Goal: Find specific page/section: Find specific page/section

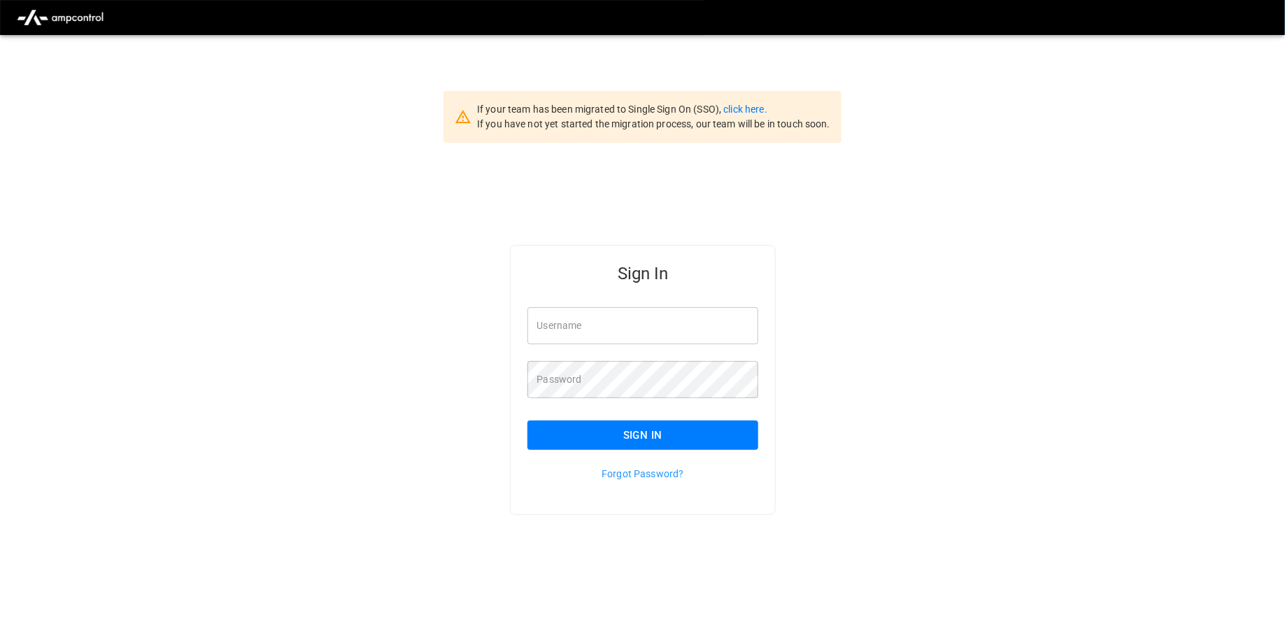
type input "**********"
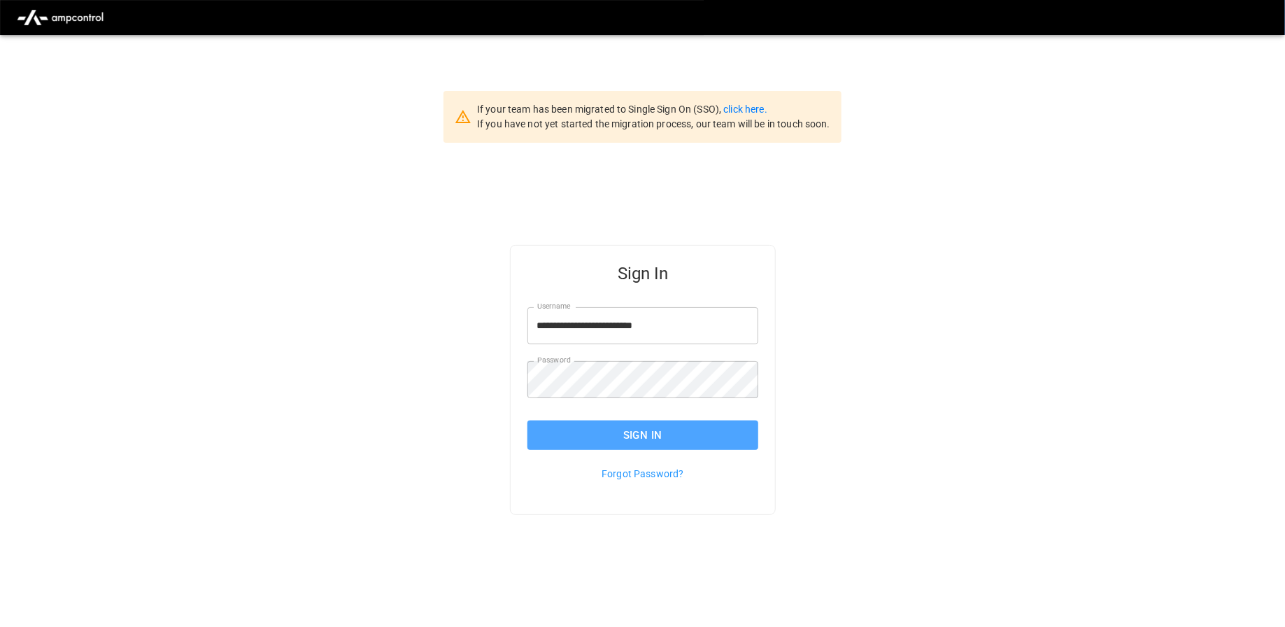
click at [653, 436] on button "Sign In" at bounding box center [642, 434] width 231 height 29
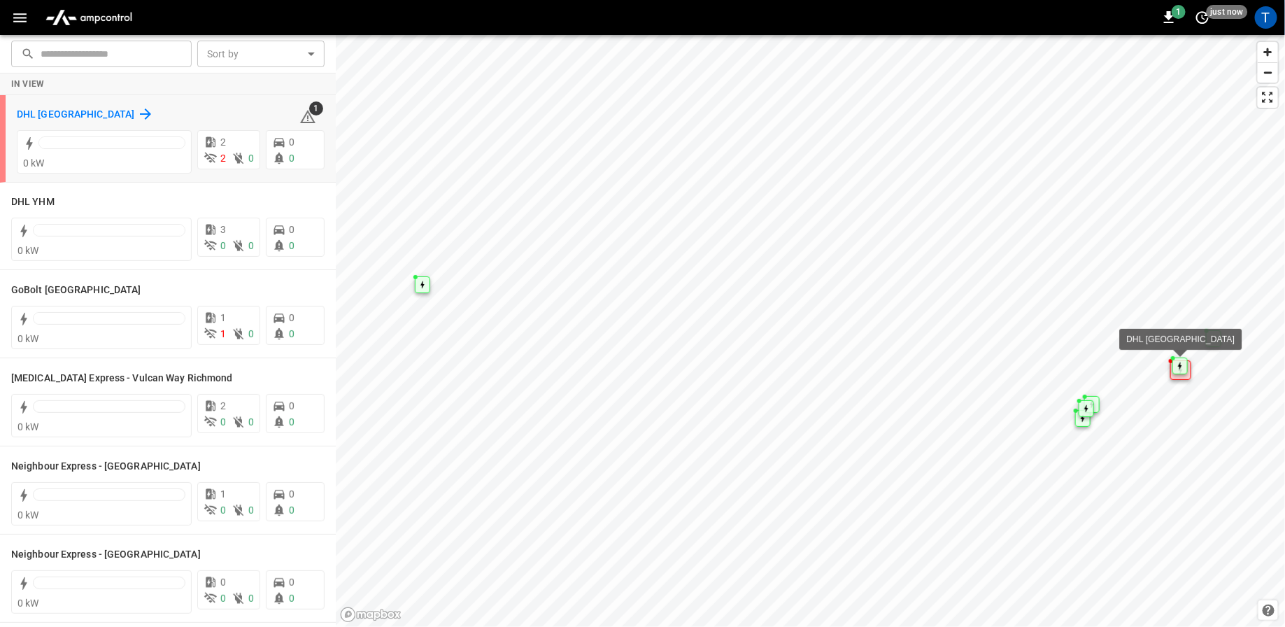
click at [23, 115] on h6 "DHL [GEOGRAPHIC_DATA]" at bounding box center [75, 114] width 117 height 15
